Goal: Navigation & Orientation: Find specific page/section

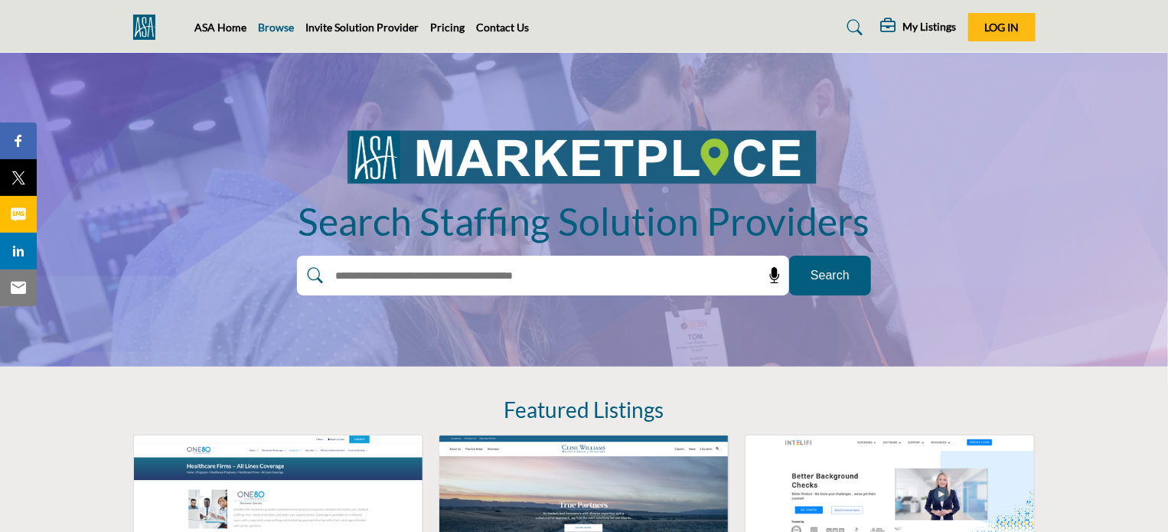
click at [272, 24] on link "Browse" at bounding box center [277, 27] width 36 height 13
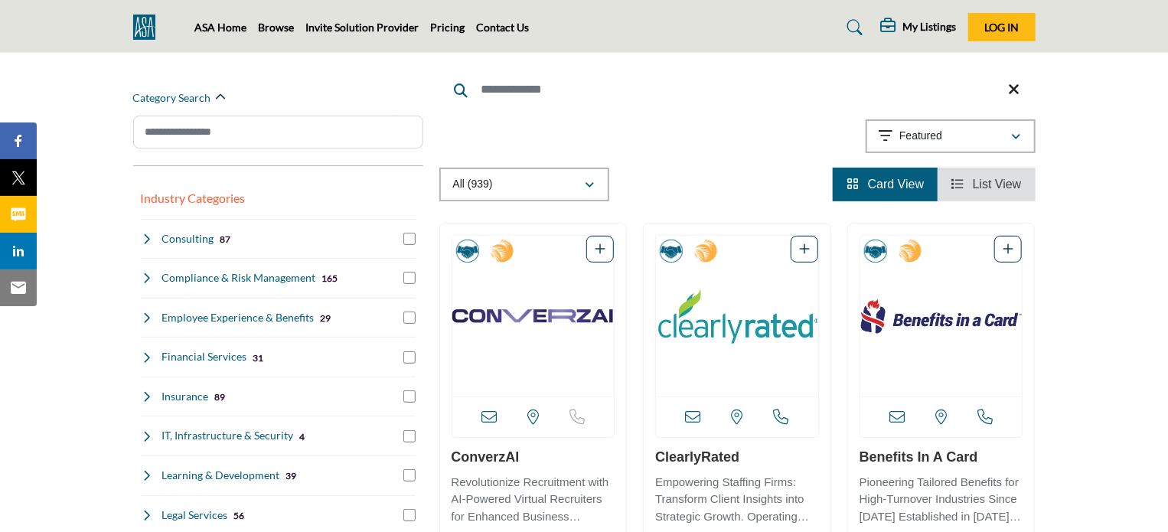
scroll to position [153, 0]
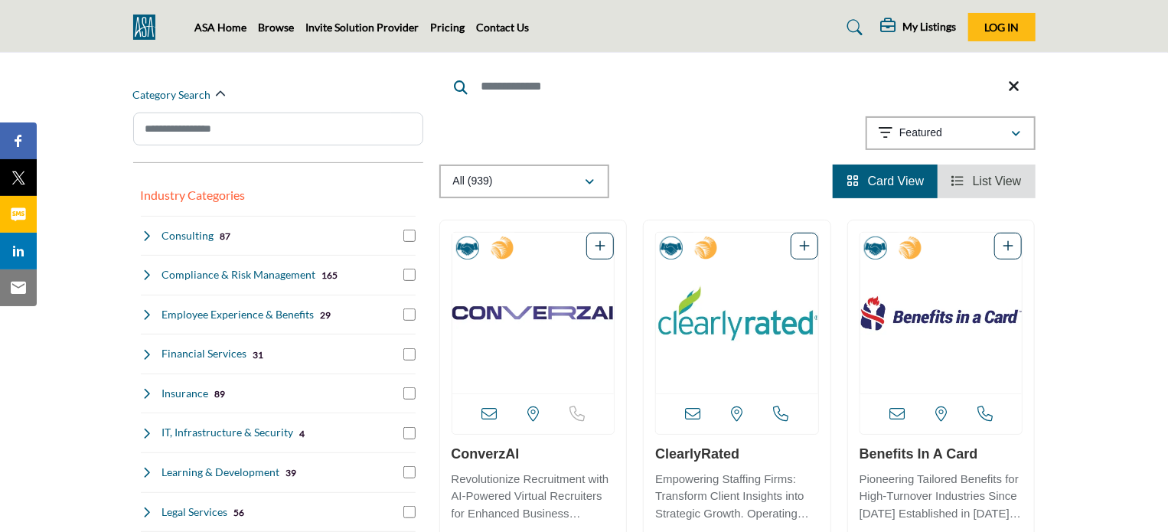
click at [989, 175] on span "List View" at bounding box center [997, 181] width 49 height 13
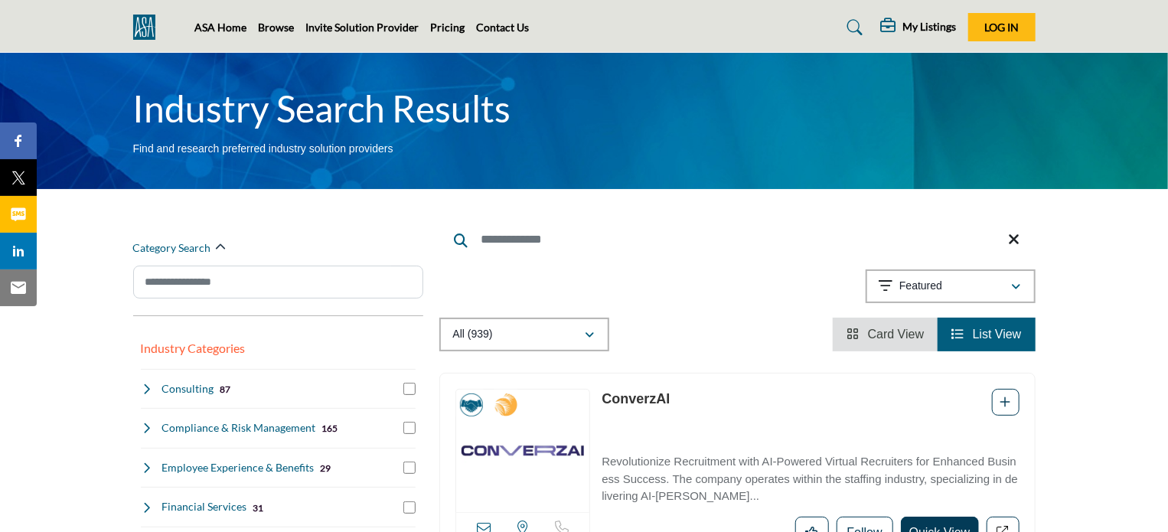
click at [866, 335] on link "Card View" at bounding box center [885, 334] width 77 height 13
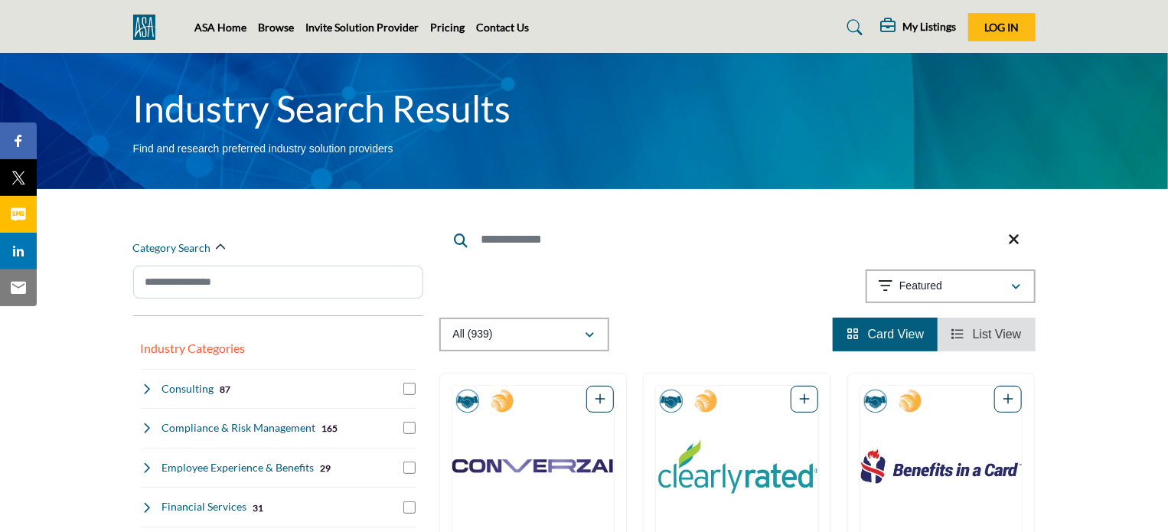
click at [968, 324] on li "List View" at bounding box center [986, 335] width 97 height 34
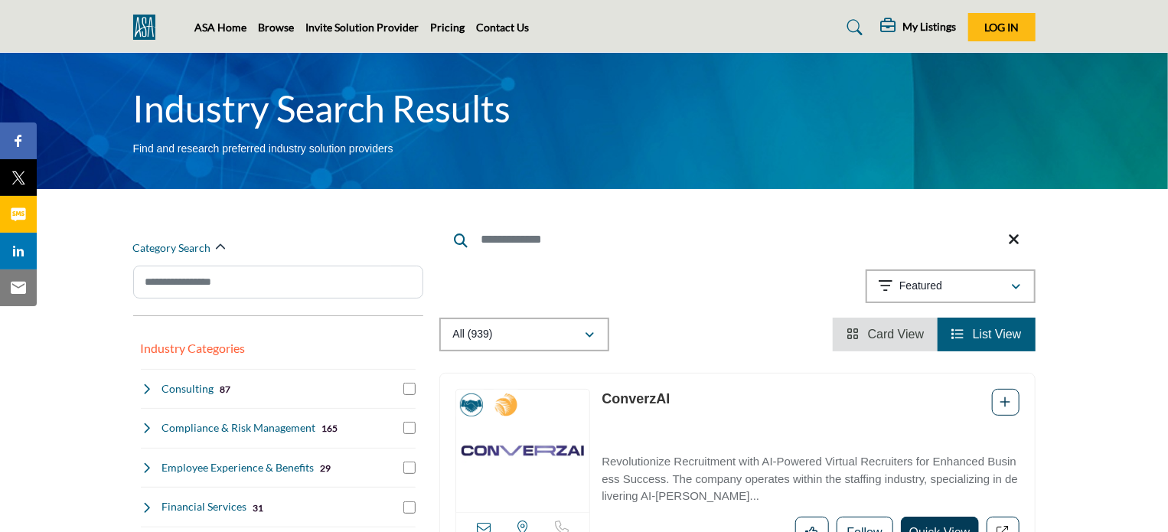
click at [873, 330] on span "Card View" at bounding box center [896, 334] width 57 height 13
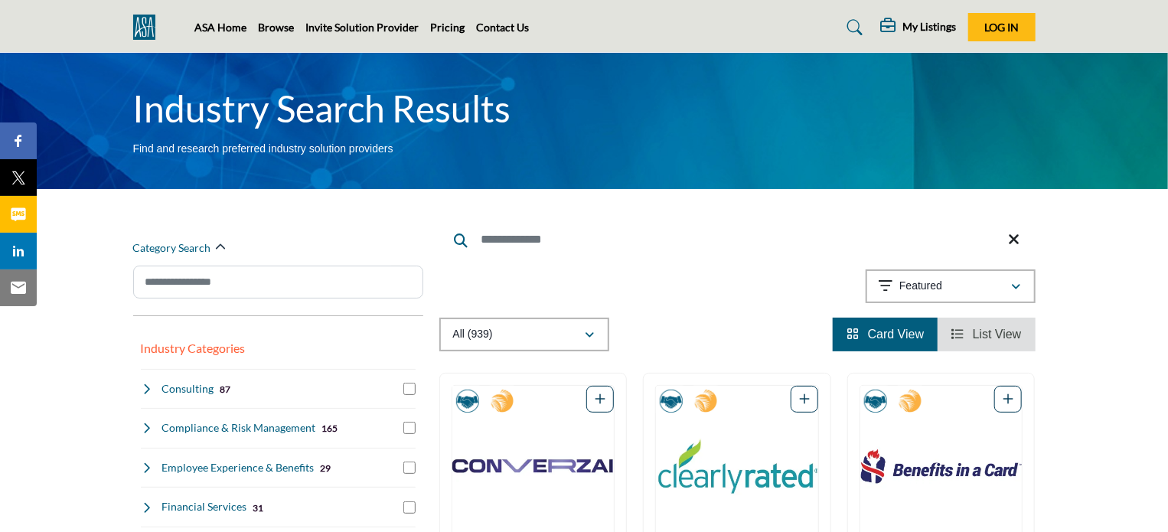
click at [974, 341] on span "List View" at bounding box center [997, 334] width 49 height 13
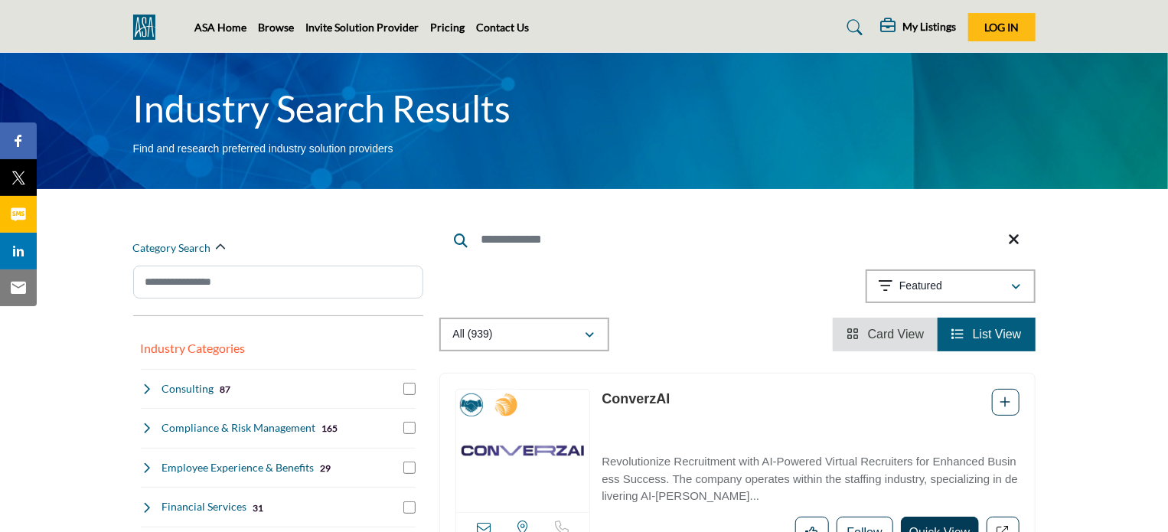
click at [878, 330] on span "Card View" at bounding box center [896, 334] width 57 height 13
